Goal: Information Seeking & Learning: Learn about a topic

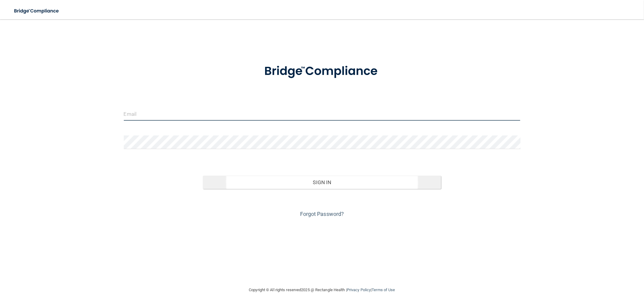
type input "[PERSON_NAME][EMAIL_ADDRESS][DOMAIN_NAME]"
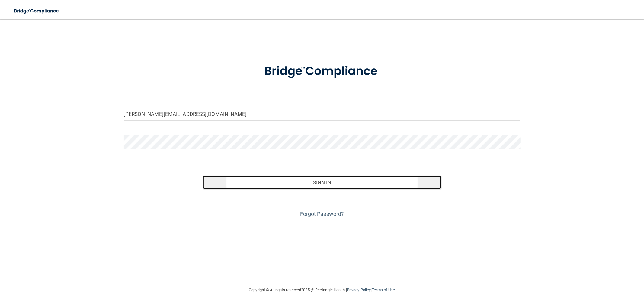
click at [269, 186] on button "Sign In" at bounding box center [322, 182] width 238 height 13
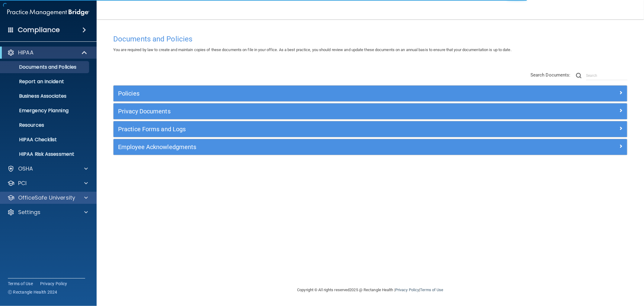
click at [40, 193] on div "OfficeSafe University" at bounding box center [48, 198] width 97 height 12
click at [84, 195] on div at bounding box center [85, 197] width 15 height 7
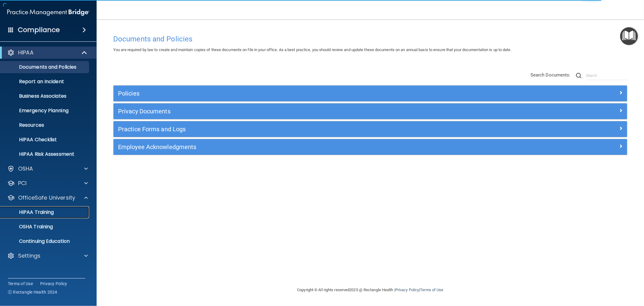
click at [49, 210] on p "HIPAA Training" at bounding box center [29, 212] width 50 height 6
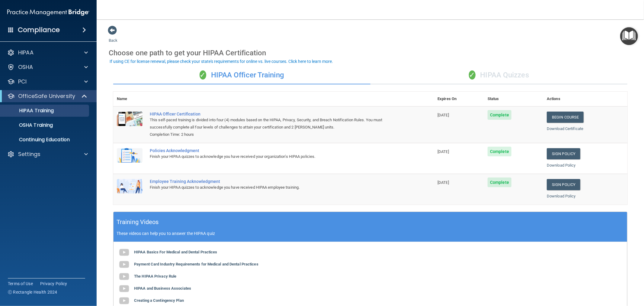
click at [507, 71] on div "✓ HIPAA Quizzes" at bounding box center [499, 75] width 257 height 18
